Goal: Transaction & Acquisition: Book appointment/travel/reservation

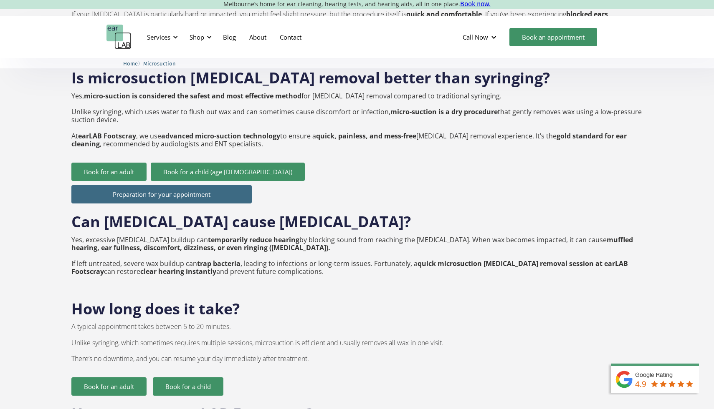
scroll to position [1298, 0]
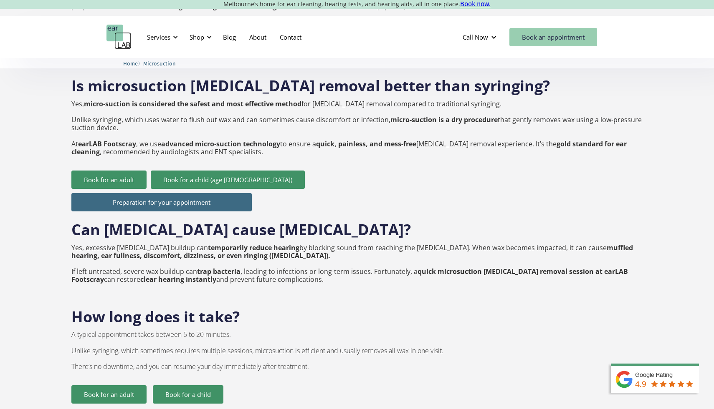
click at [568, 40] on link "Book an appointment" at bounding box center [553, 37] width 88 height 18
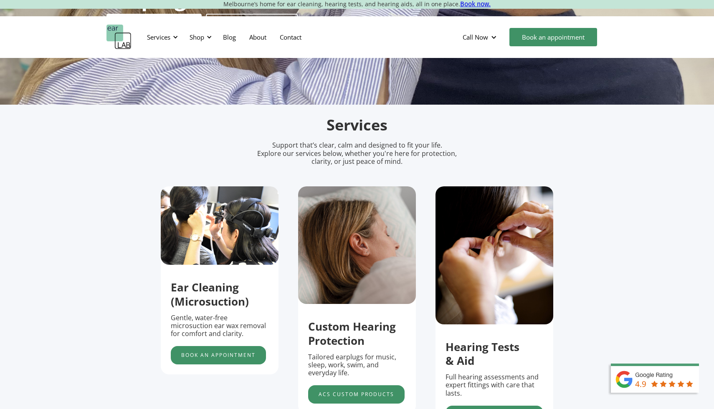
scroll to position [199, 0]
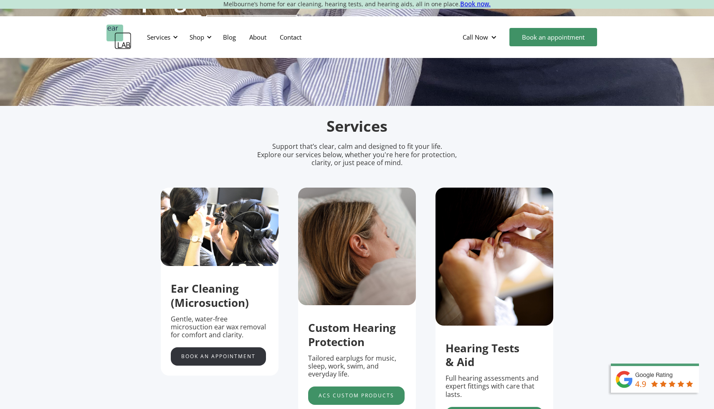
click at [239, 361] on link "Book an appointment" at bounding box center [218, 357] width 95 height 18
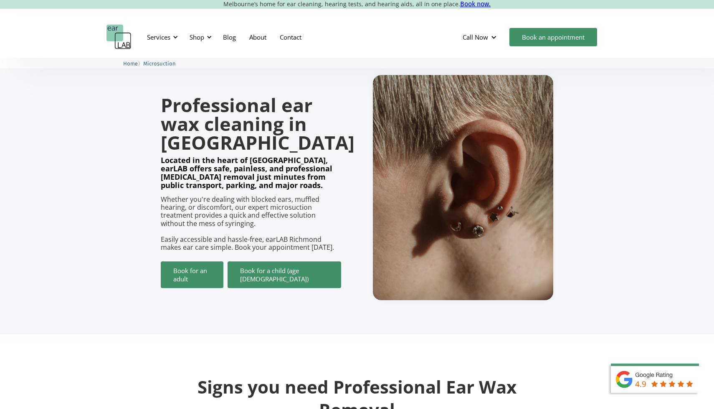
scroll to position [25, 0]
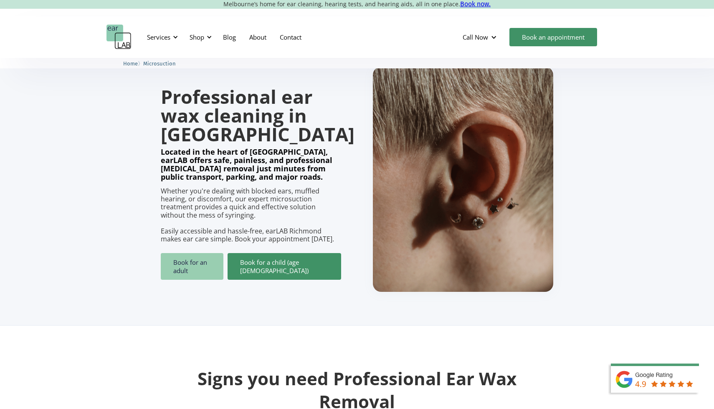
click at [210, 272] on link "Book for an adult" at bounding box center [192, 266] width 63 height 27
